Goal: Task Accomplishment & Management: Complete application form

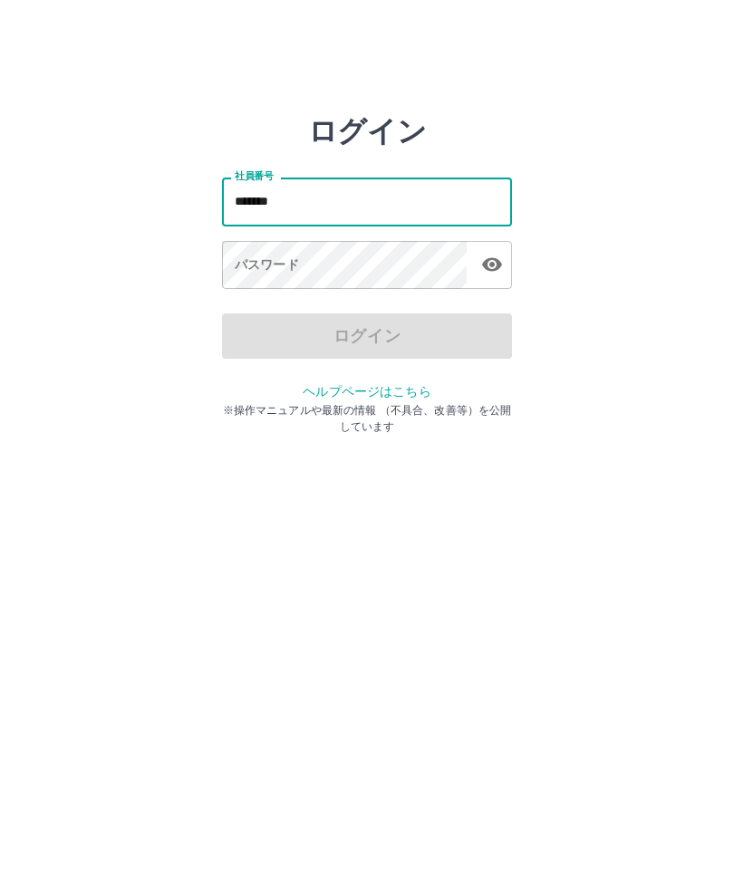
type input "*******"
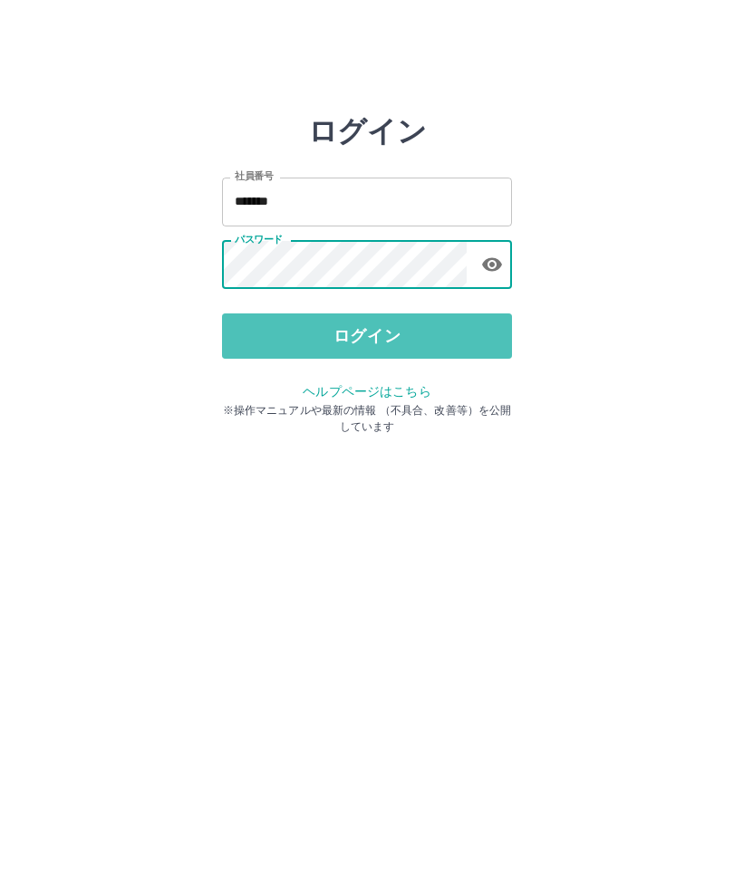
click at [448, 344] on button "ログイン" at bounding box center [367, 336] width 290 height 45
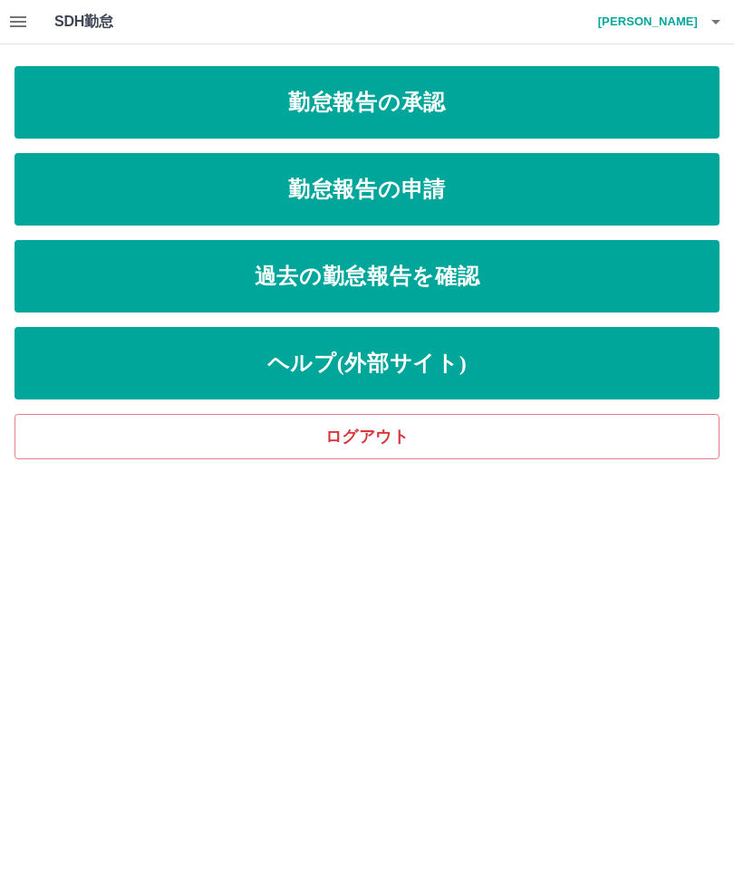
click at [559, 209] on link "勤怠報告の申請" at bounding box center [367, 189] width 705 height 73
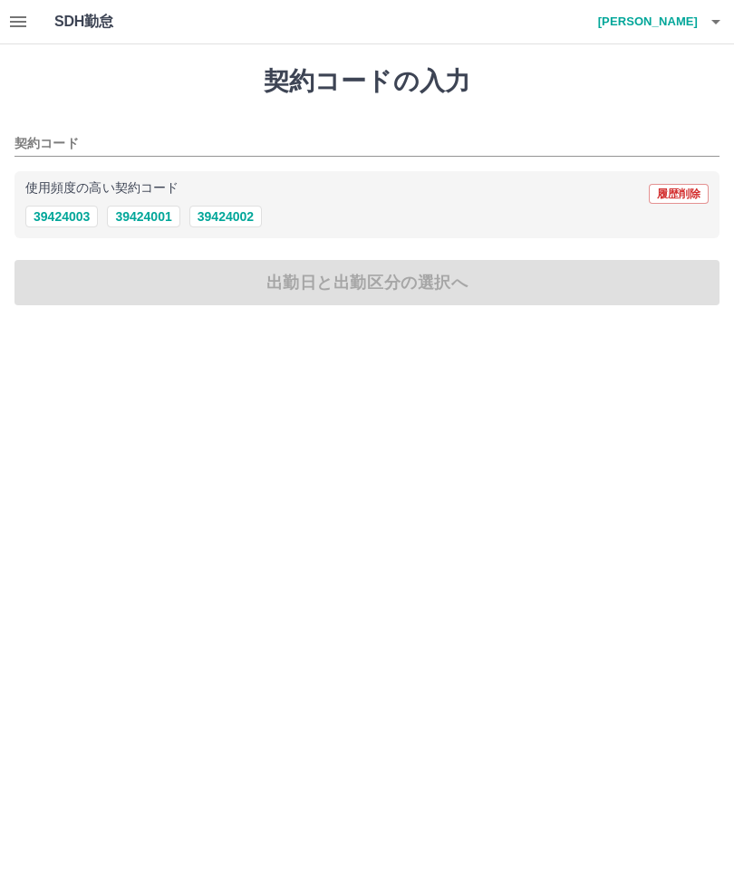
click at [222, 224] on button "39424002" at bounding box center [225, 217] width 73 height 22
type input "********"
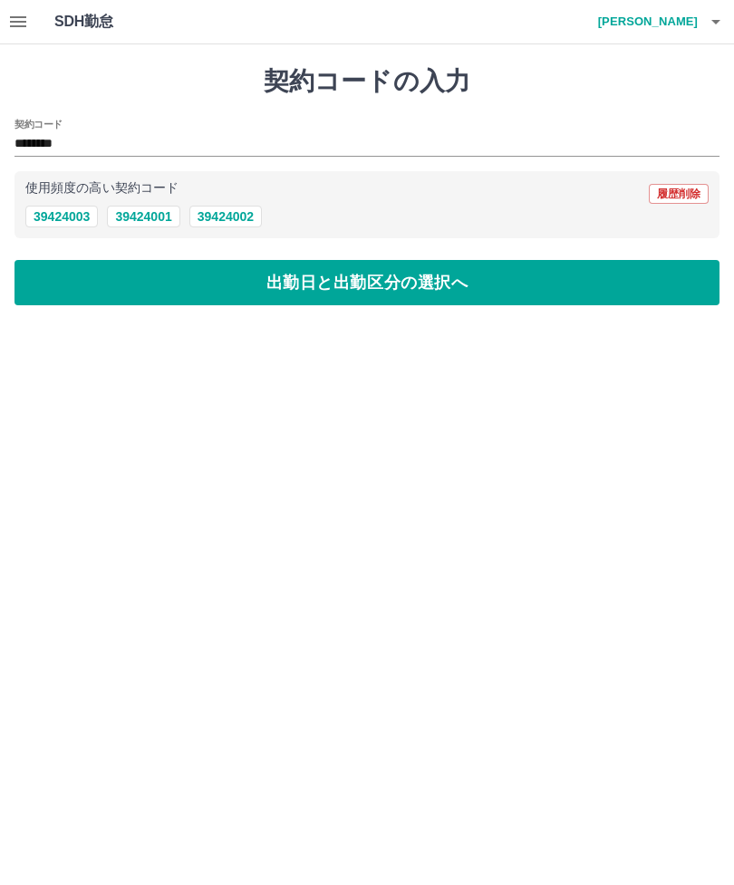
click at [438, 293] on button "出勤日と出勤区分の選択へ" at bounding box center [367, 282] width 705 height 45
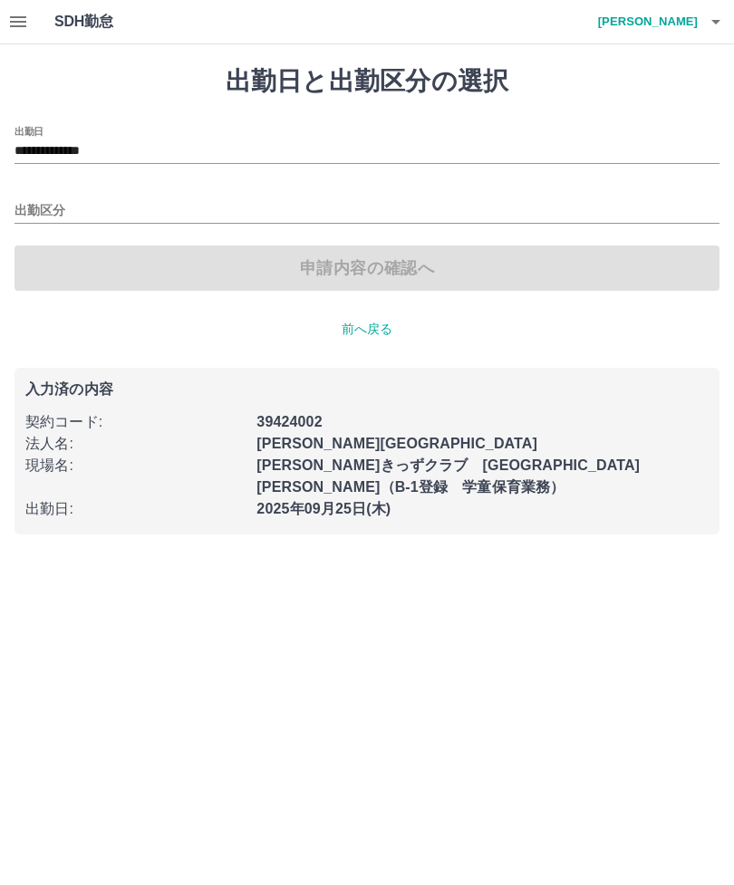
click at [448, 214] on input "出勤区分" at bounding box center [367, 211] width 705 height 23
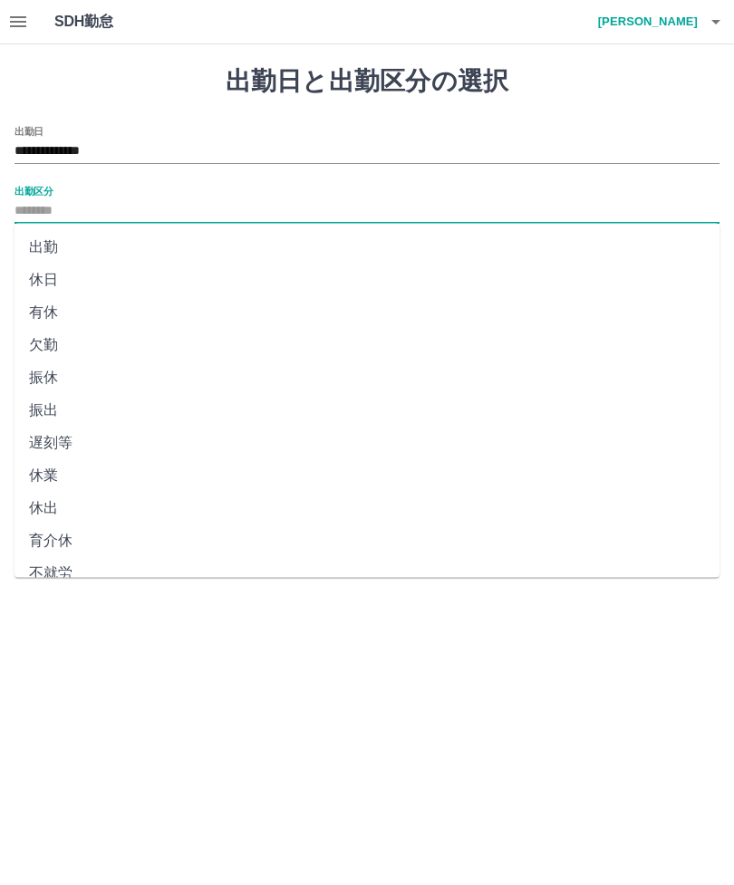
click at [314, 242] on li "出勤" at bounding box center [367, 247] width 705 height 33
type input "**"
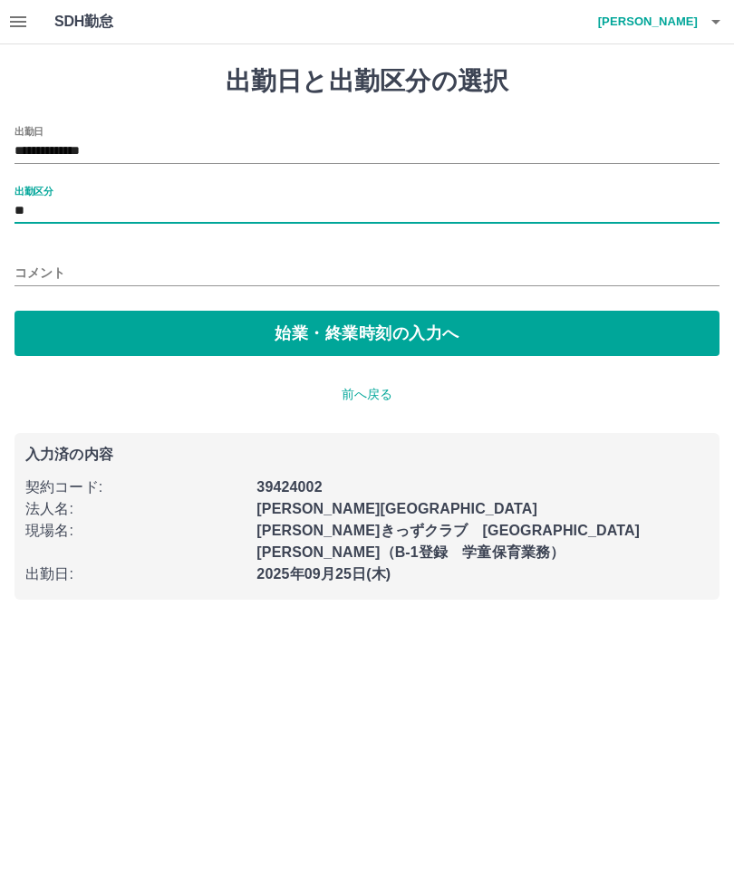
click at [374, 328] on button "始業・終業時刻の入力へ" at bounding box center [367, 333] width 705 height 45
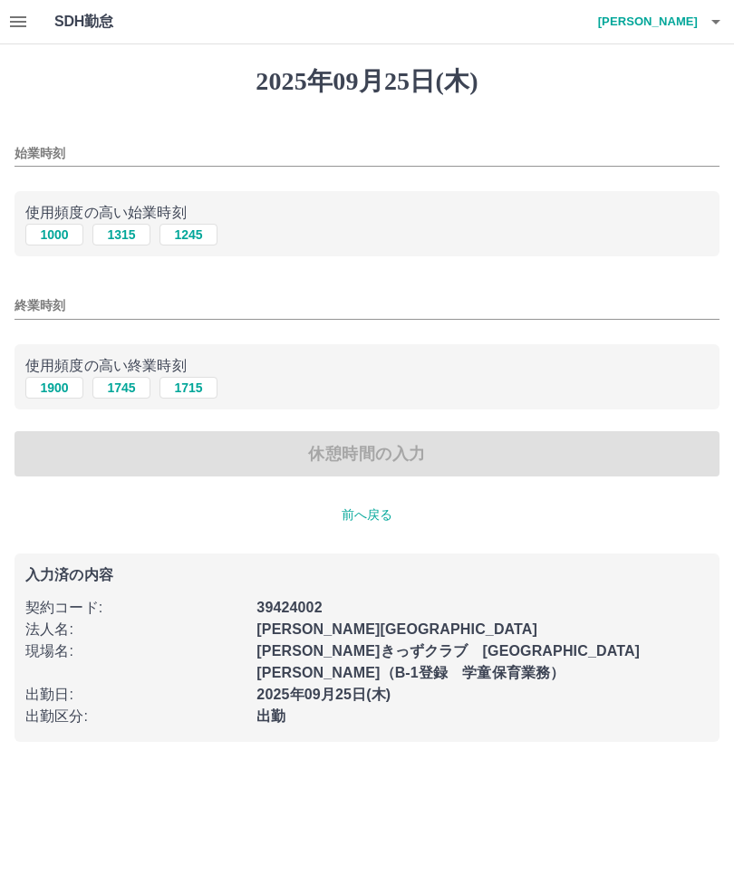
click at [54, 235] on button "1000" at bounding box center [54, 235] width 58 height 22
type input "****"
click at [71, 393] on button "1900" at bounding box center [54, 388] width 58 height 22
type input "****"
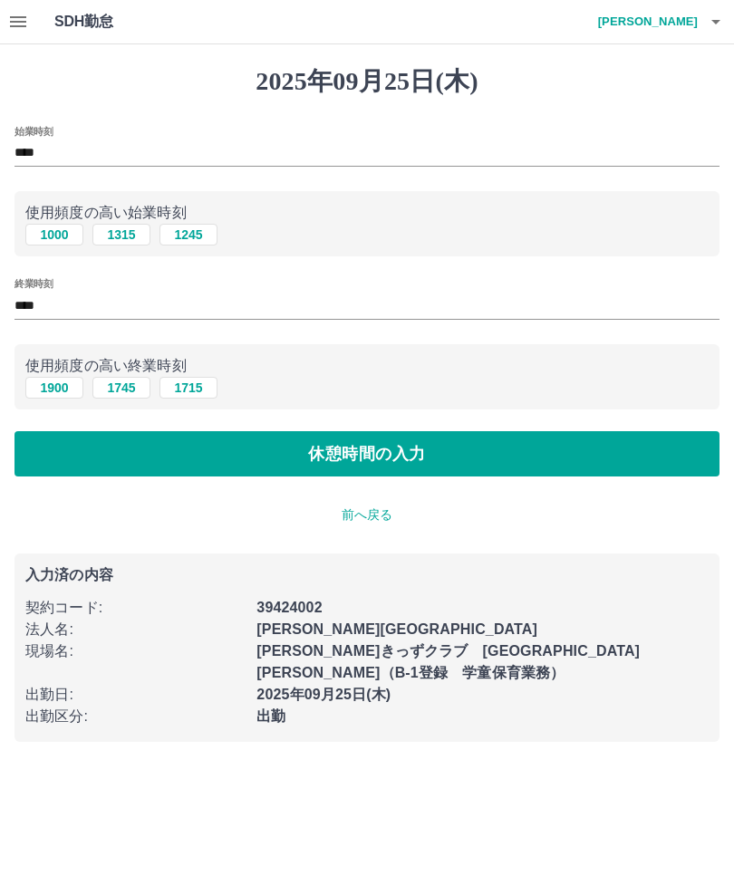
click at [323, 450] on button "休憩時間の入力" at bounding box center [367, 453] width 705 height 45
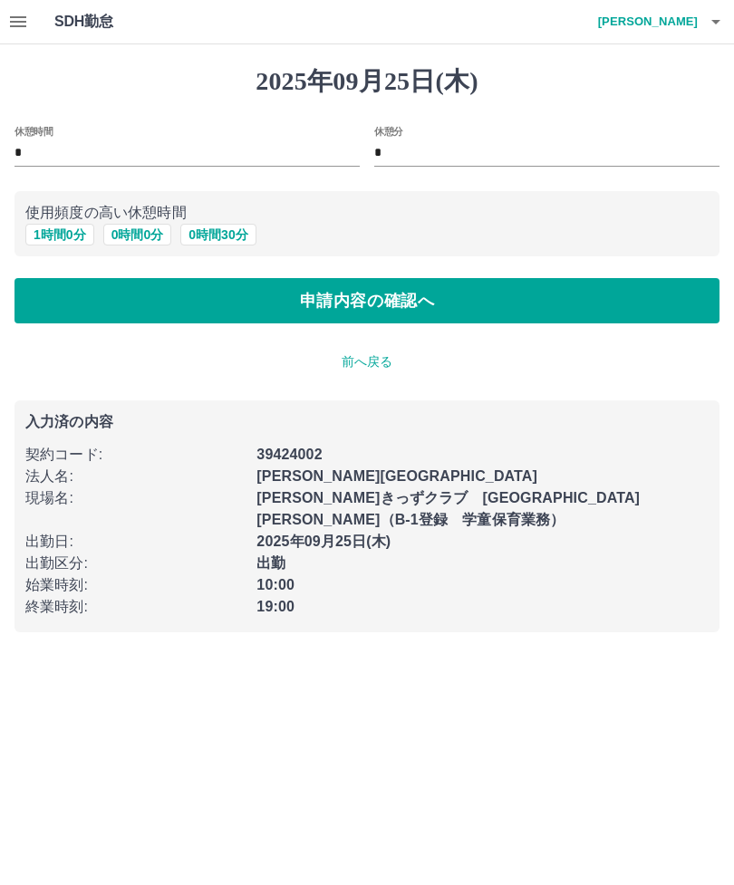
click at [58, 235] on button "1 時間 0 分" at bounding box center [59, 235] width 69 height 22
type input "*"
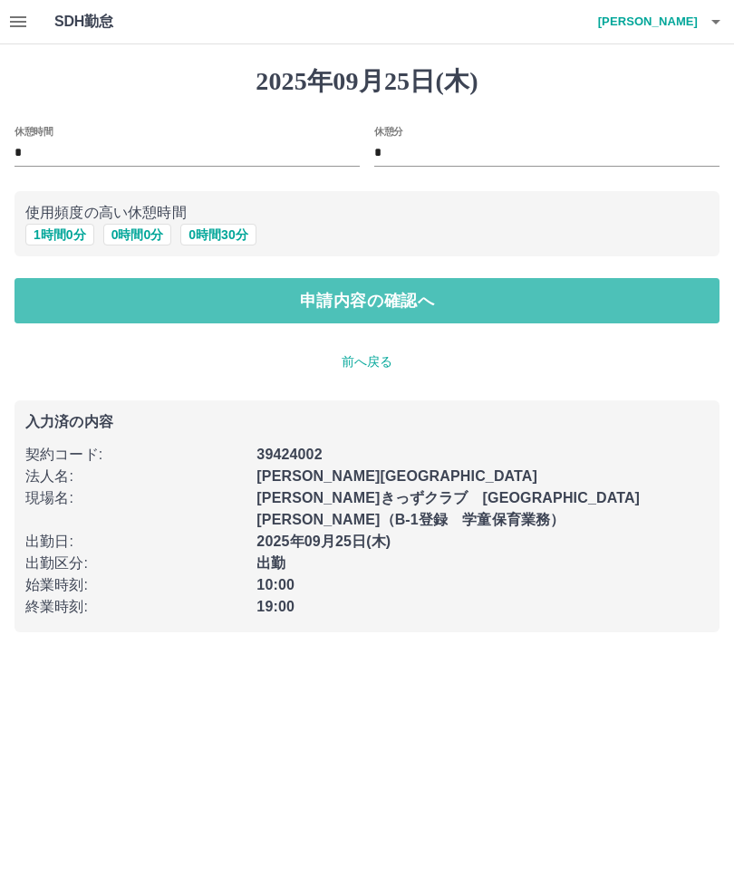
click at [404, 295] on button "申請内容の確認へ" at bounding box center [367, 300] width 705 height 45
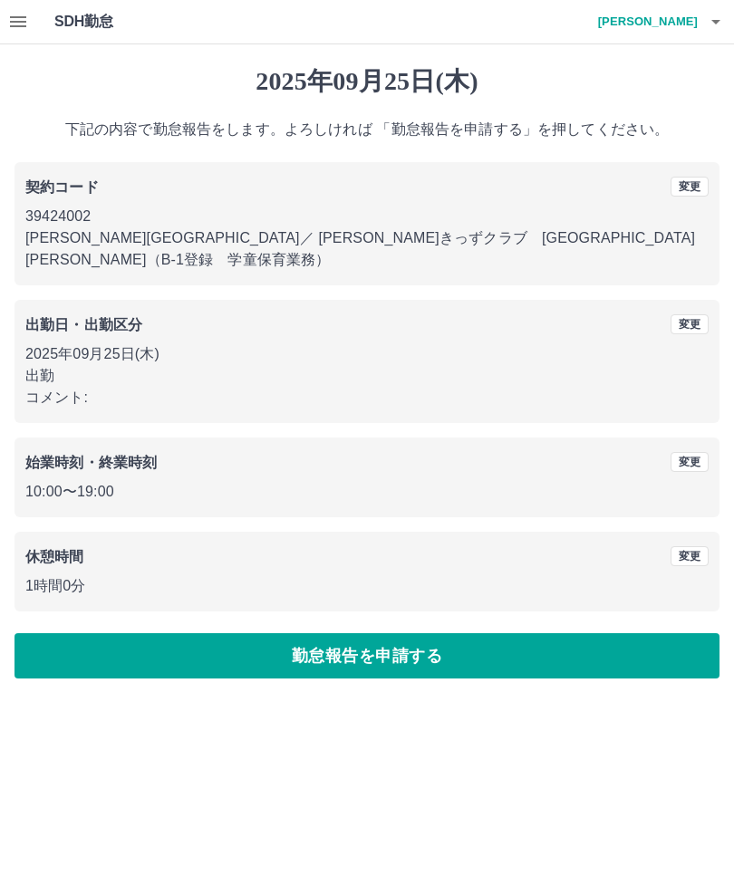
click at [477, 636] on button "勤怠報告を申請する" at bounding box center [367, 656] width 705 height 45
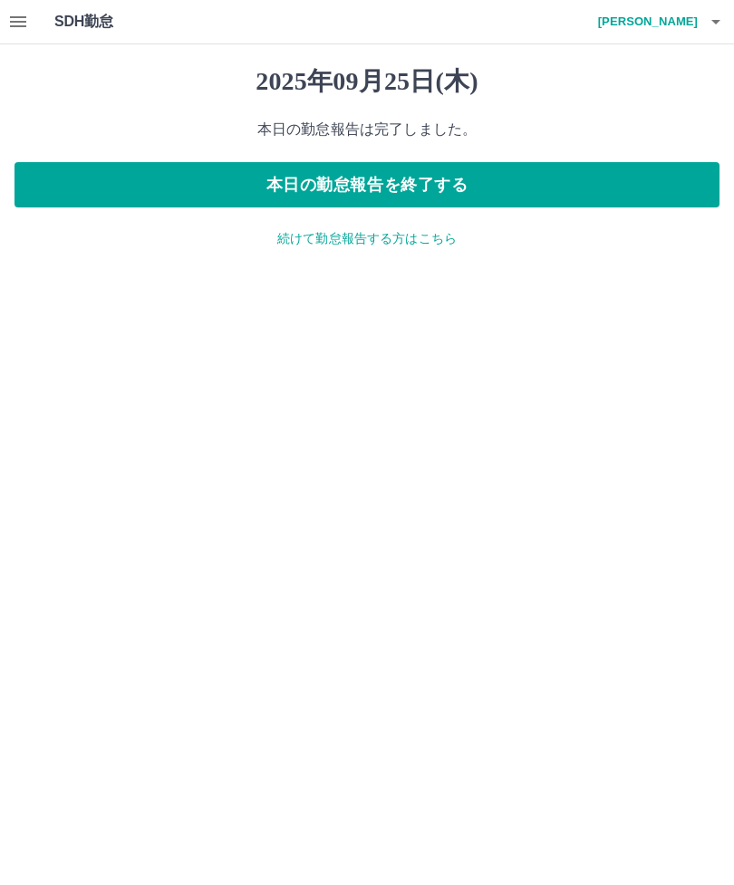
click at [680, 34] on h4 "貝吹　裕一郎" at bounding box center [643, 22] width 109 height 44
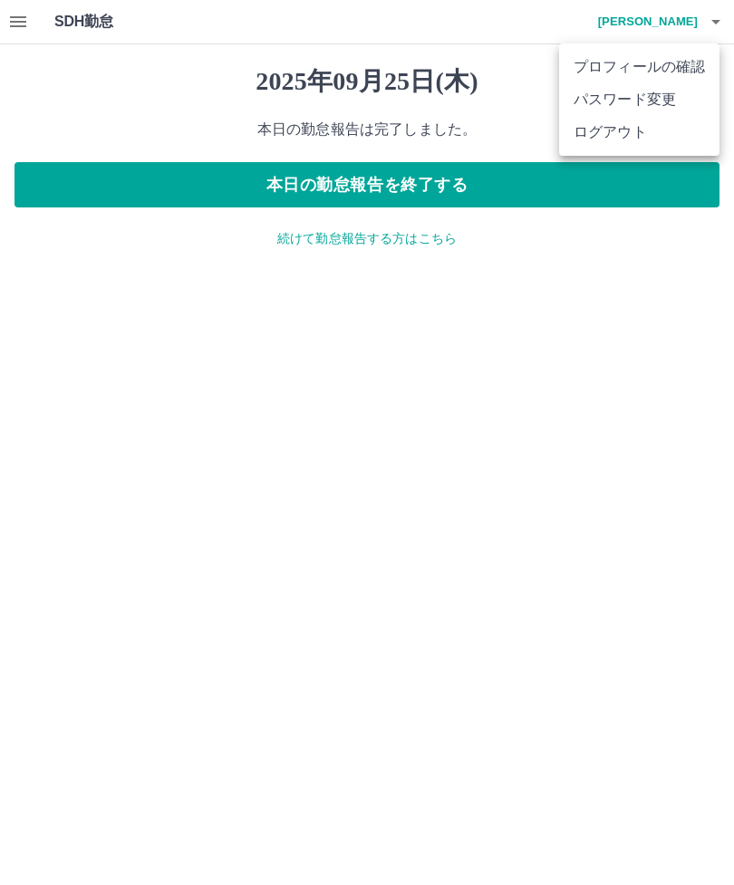
click at [616, 332] on div at bounding box center [367, 442] width 734 height 885
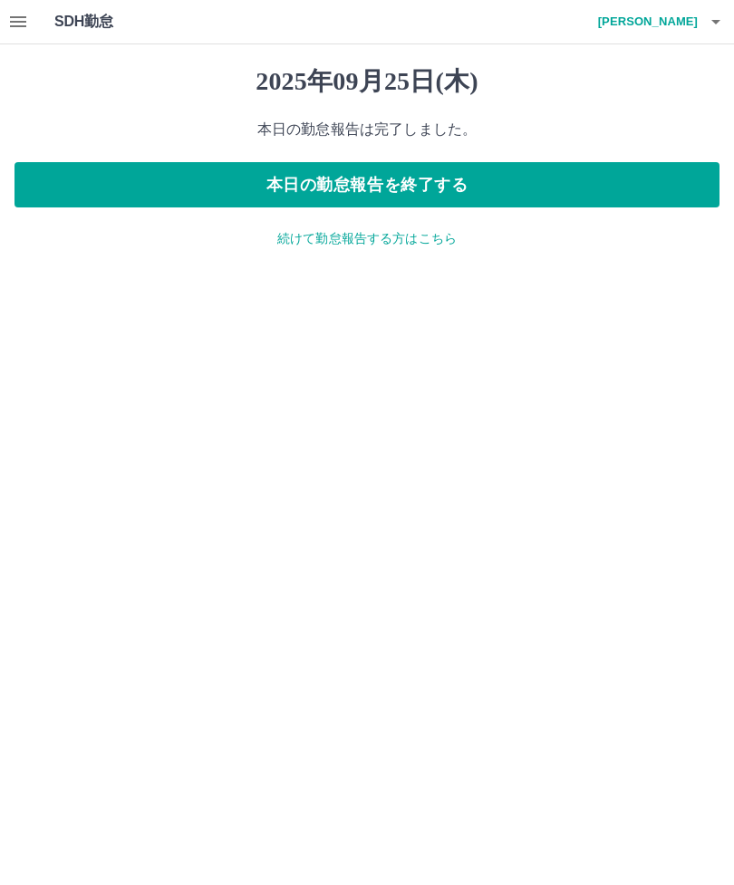
click at [33, 18] on button "button" at bounding box center [18, 22] width 36 height 44
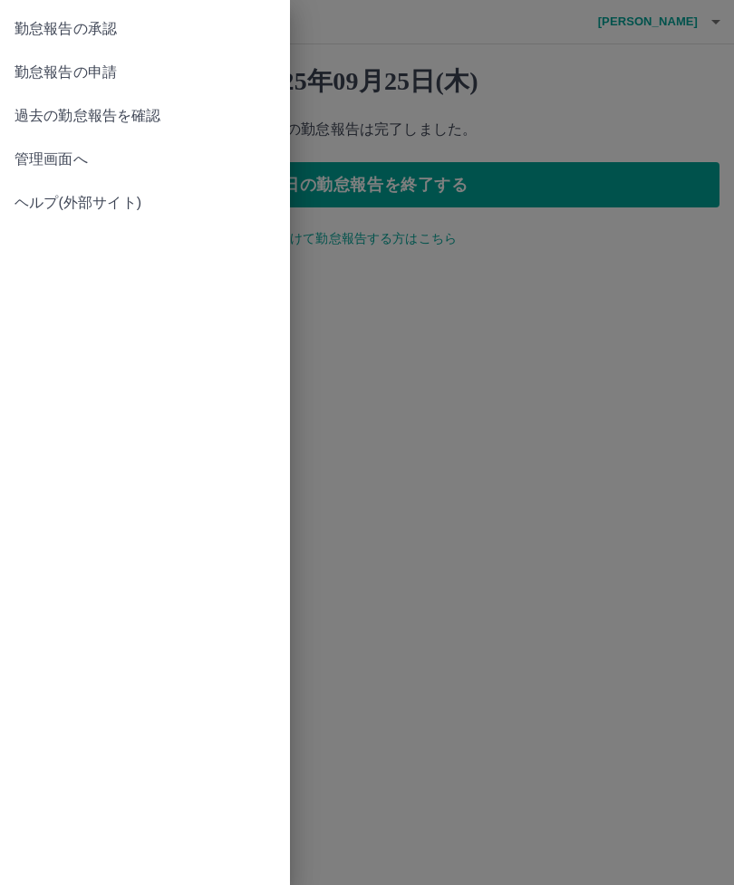
click at [210, 24] on span "勤怠報告の承認" at bounding box center [145, 29] width 261 height 22
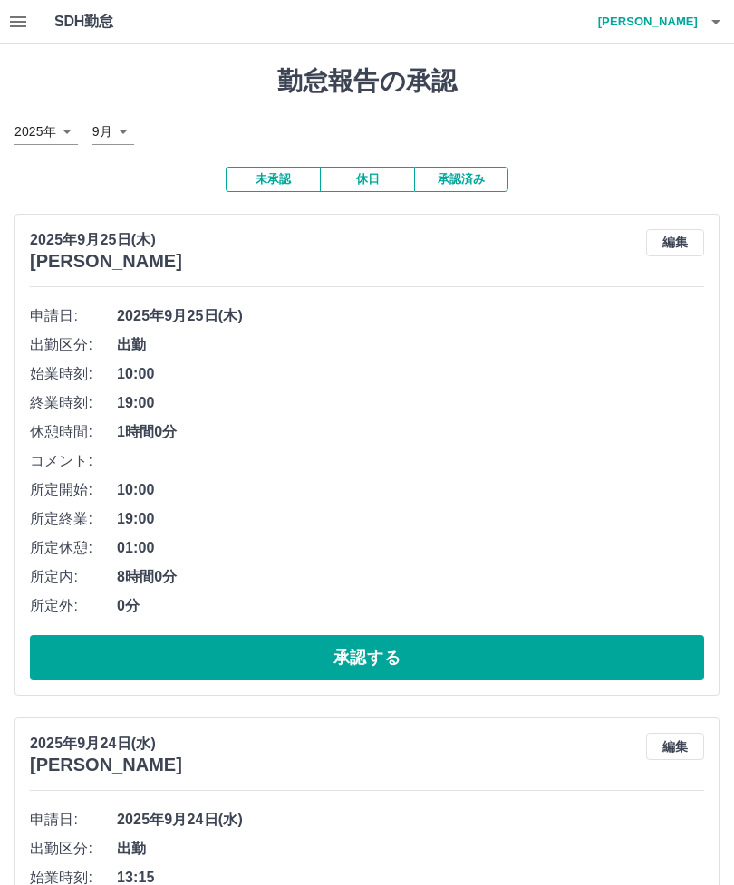
click at [484, 184] on button "承認済み" at bounding box center [461, 179] width 94 height 25
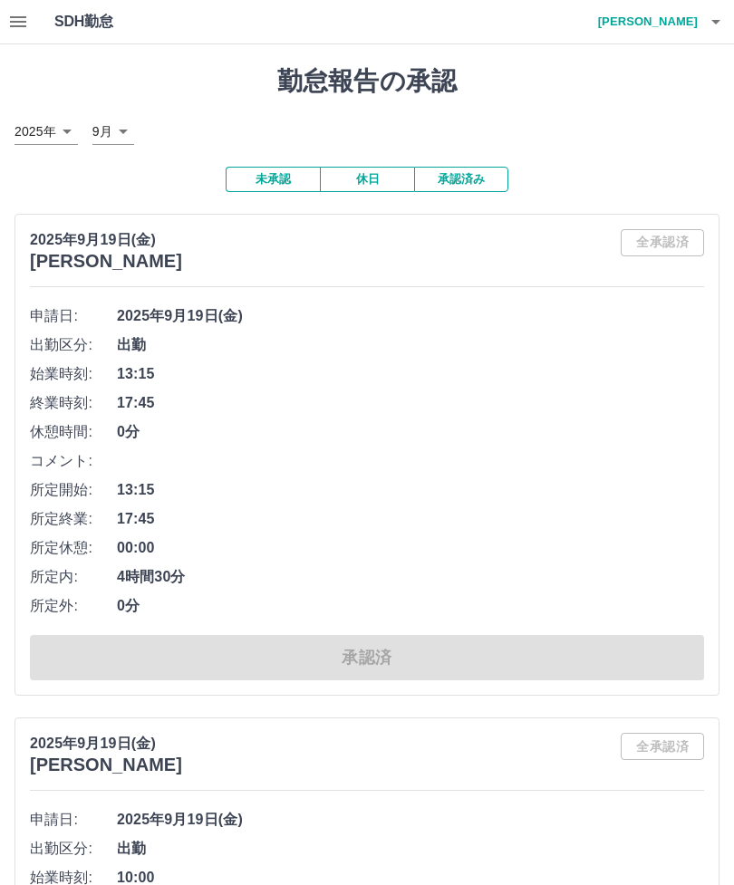
click at [13, 23] on icon "button" at bounding box center [18, 21] width 16 height 11
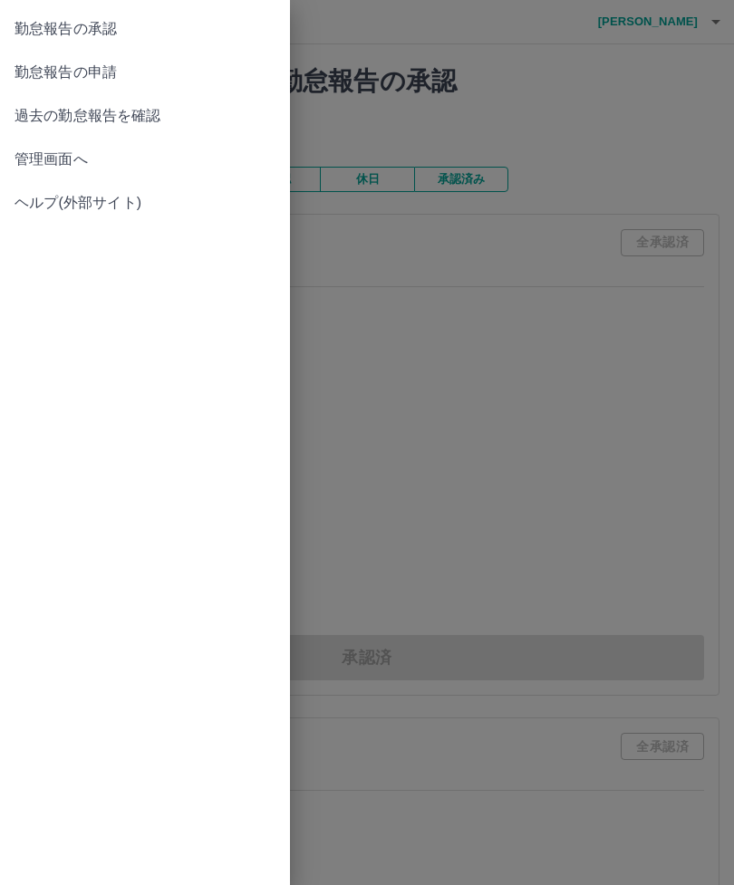
click at [384, 278] on div at bounding box center [367, 442] width 734 height 885
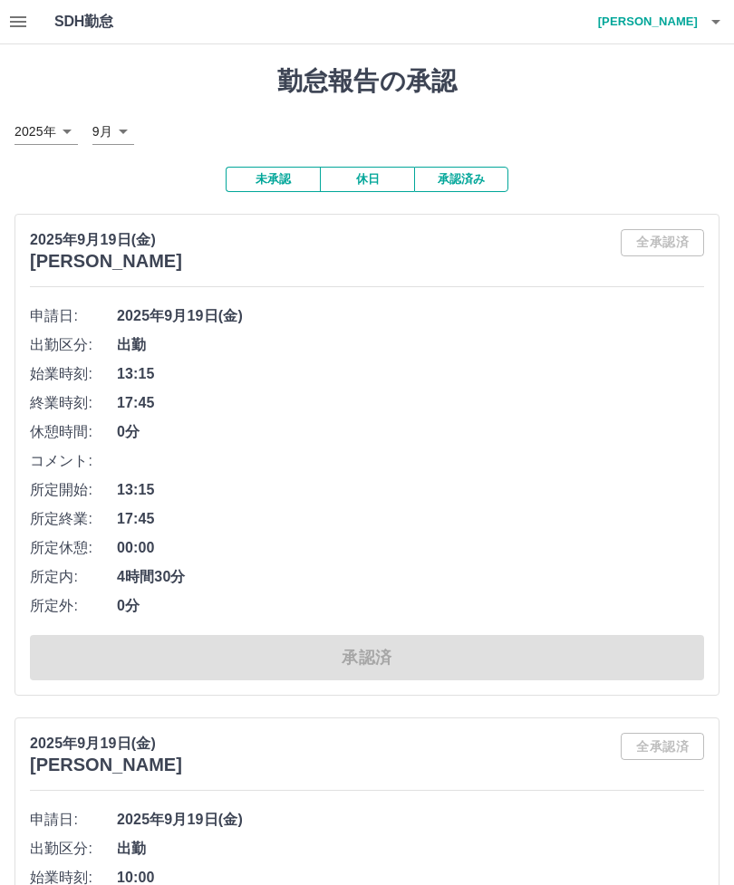
click at [695, 34] on h4 "貝吹　裕一郎" at bounding box center [643, 22] width 109 height 44
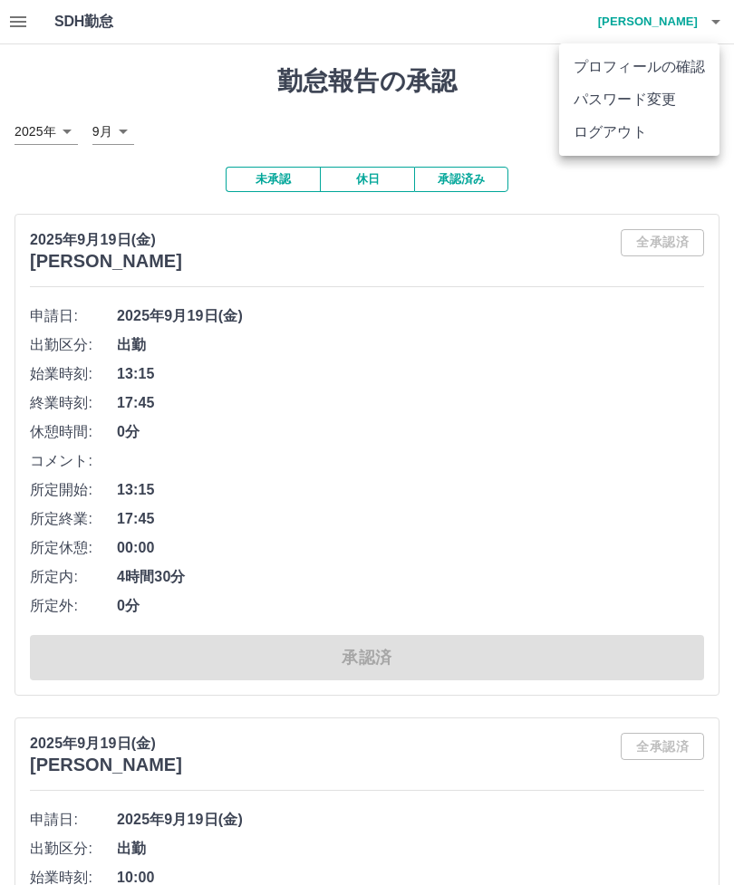
click at [640, 133] on li "ログアウト" at bounding box center [639, 132] width 160 height 33
